Goal: Task Accomplishment & Management: Use online tool/utility

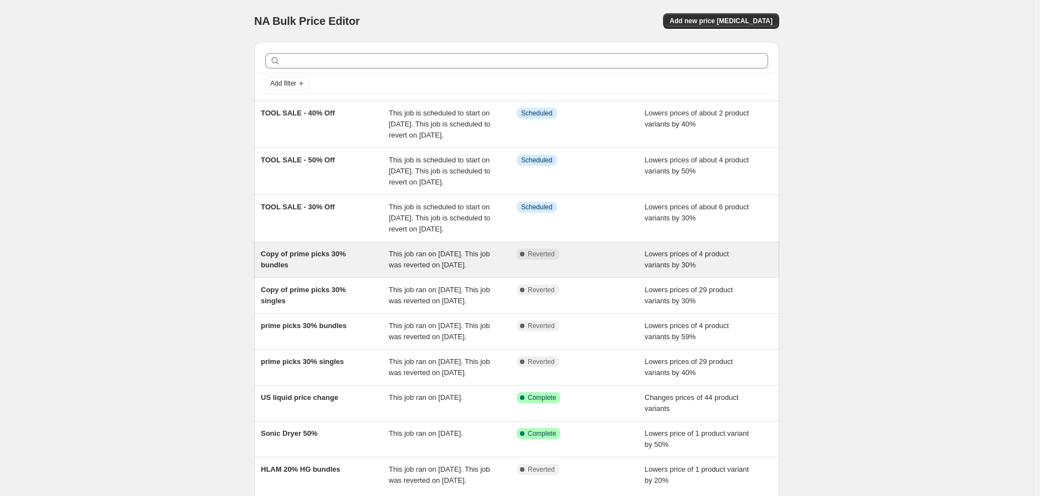
click at [340, 271] on div "Copy of prime picks 30% bundles" at bounding box center [325, 260] width 128 height 22
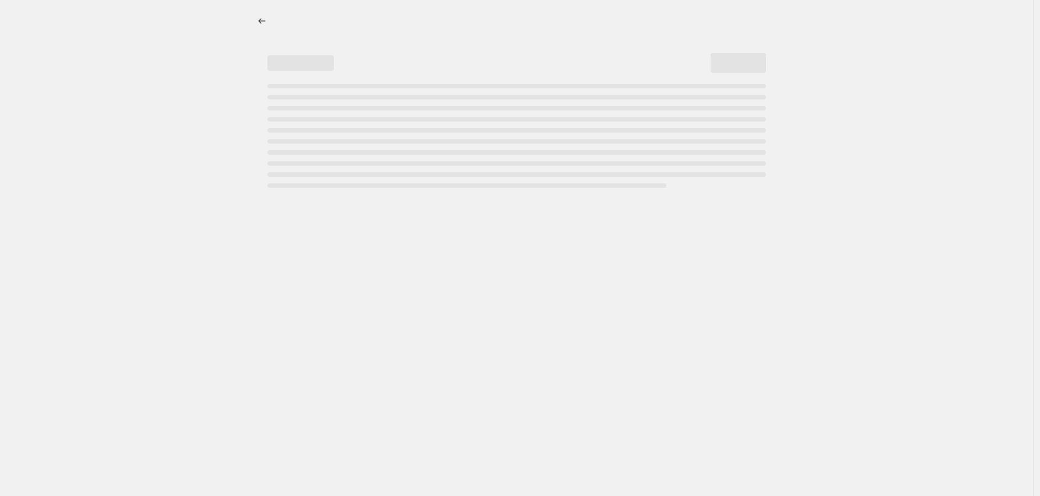
select select "percentage"
select select "no_change"
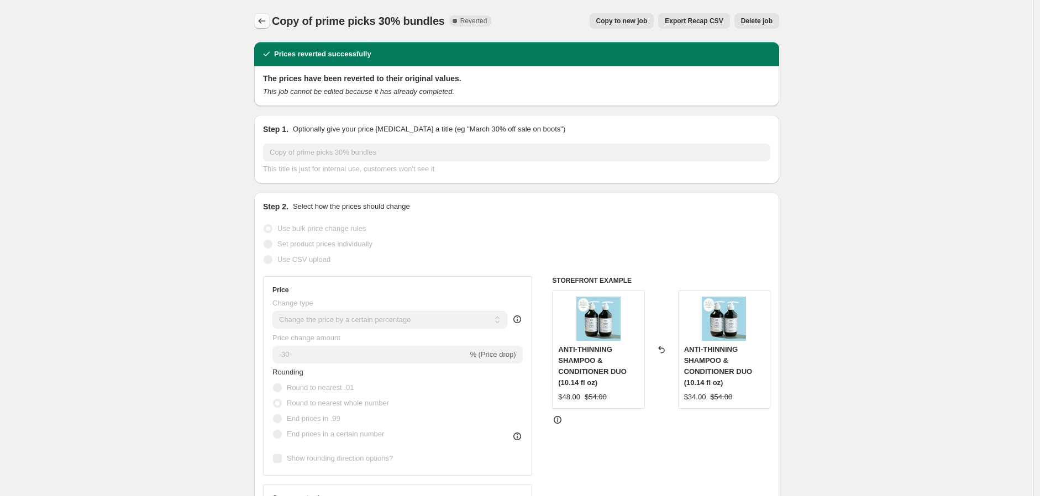
click at [270, 19] on button "Price change jobs" at bounding box center [261, 20] width 15 height 15
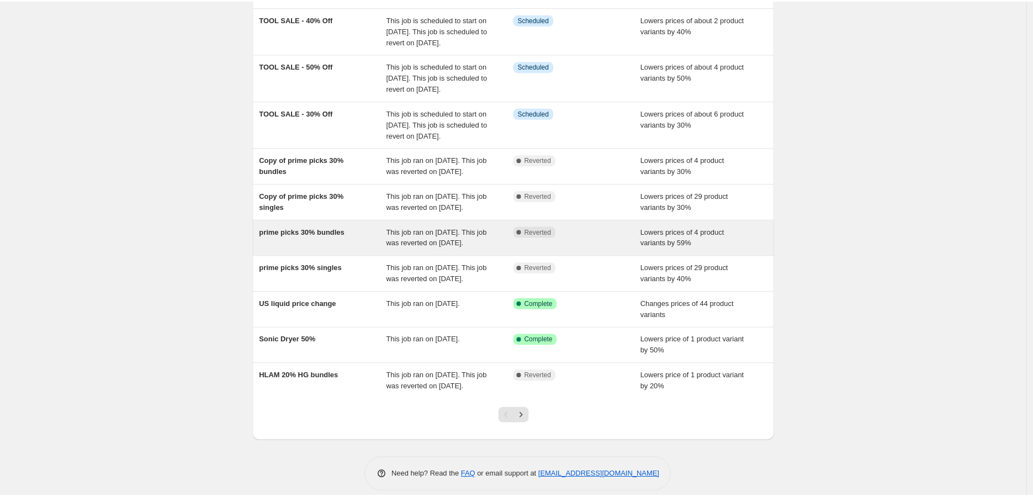
scroll to position [123, 0]
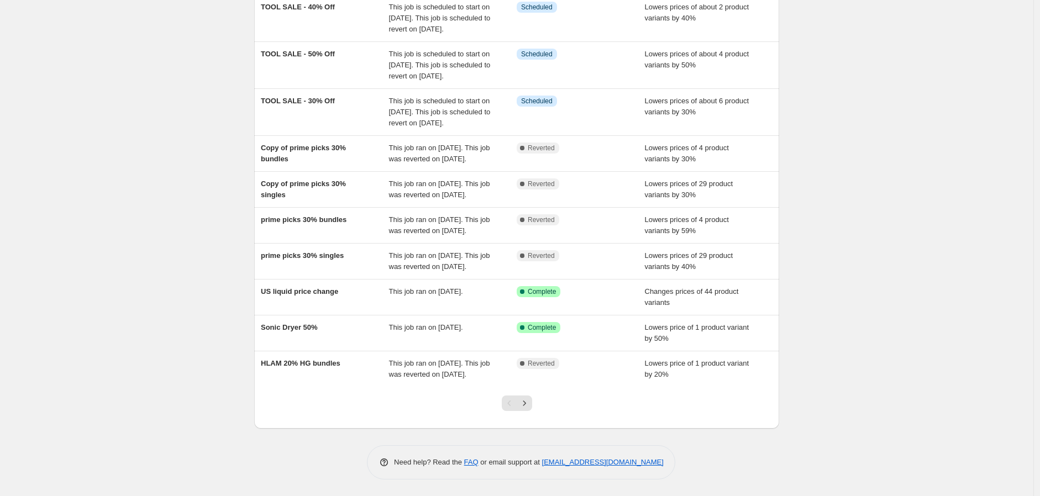
drag, startPoint x: 306, startPoint y: 212, endPoint x: 186, endPoint y: 214, distance: 119.9
drag, startPoint x: 186, startPoint y: 214, endPoint x: 155, endPoint y: 214, distance: 30.9
drag, startPoint x: 155, startPoint y: 214, endPoint x: 166, endPoint y: 241, distance: 29.0
click at [166, 241] on div "NA Bulk Price Editor. This page is ready NA Bulk Price Editor Add new price [ME…" at bounding box center [516, 195] width 1033 height 602
